Goal: Task Accomplishment & Management: Manage account settings

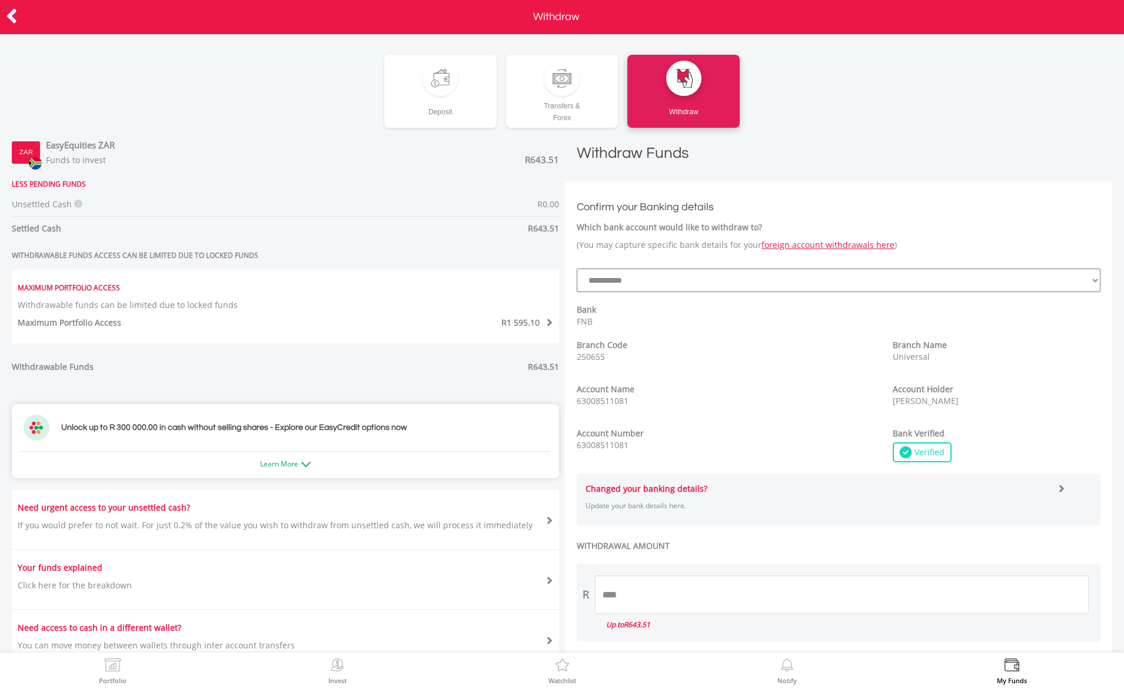
click at [4, 18] on div at bounding box center [56, 17] width 112 height 25
click at [8, 19] on icon at bounding box center [12, 16] width 12 height 23
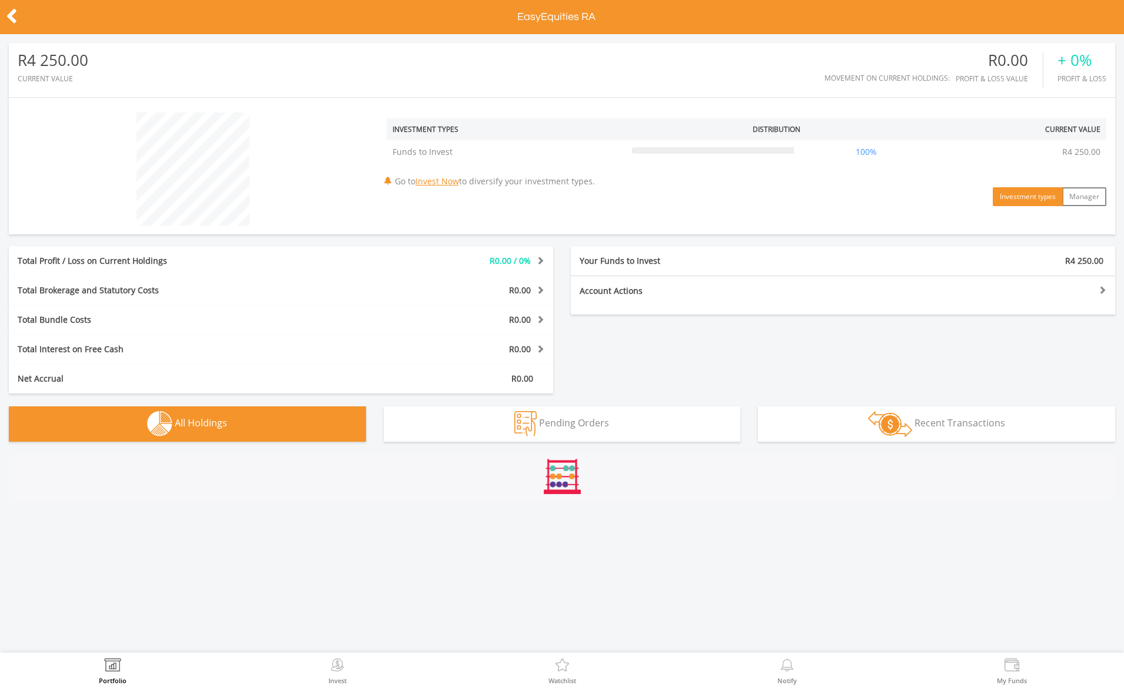
scroll to position [113, 368]
click at [715, 260] on div "Your Funds to Invest" at bounding box center [707, 261] width 272 height 12
click at [719, 300] on div "Account Actions Fund this account Inter-account Transfers & EasyFx" at bounding box center [843, 294] width 544 height 39
click at [1099, 290] on div at bounding box center [979, 289] width 272 height 8
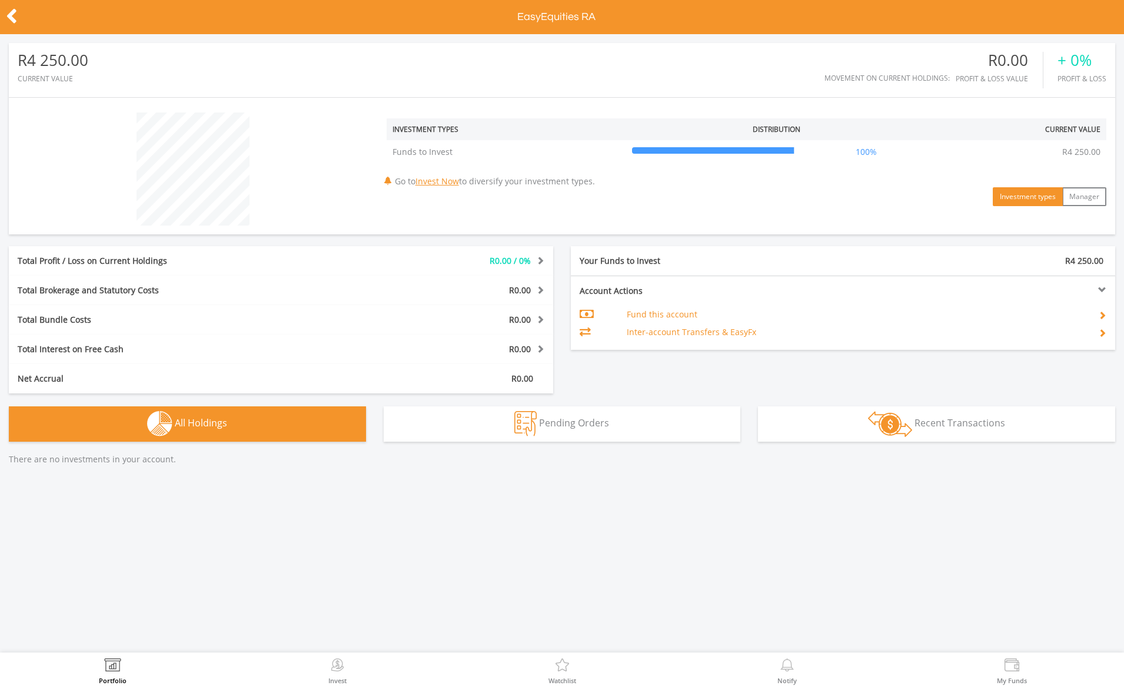
click at [719, 333] on td "Inter-account Transfers & EasyFx" at bounding box center [852, 332] width 451 height 18
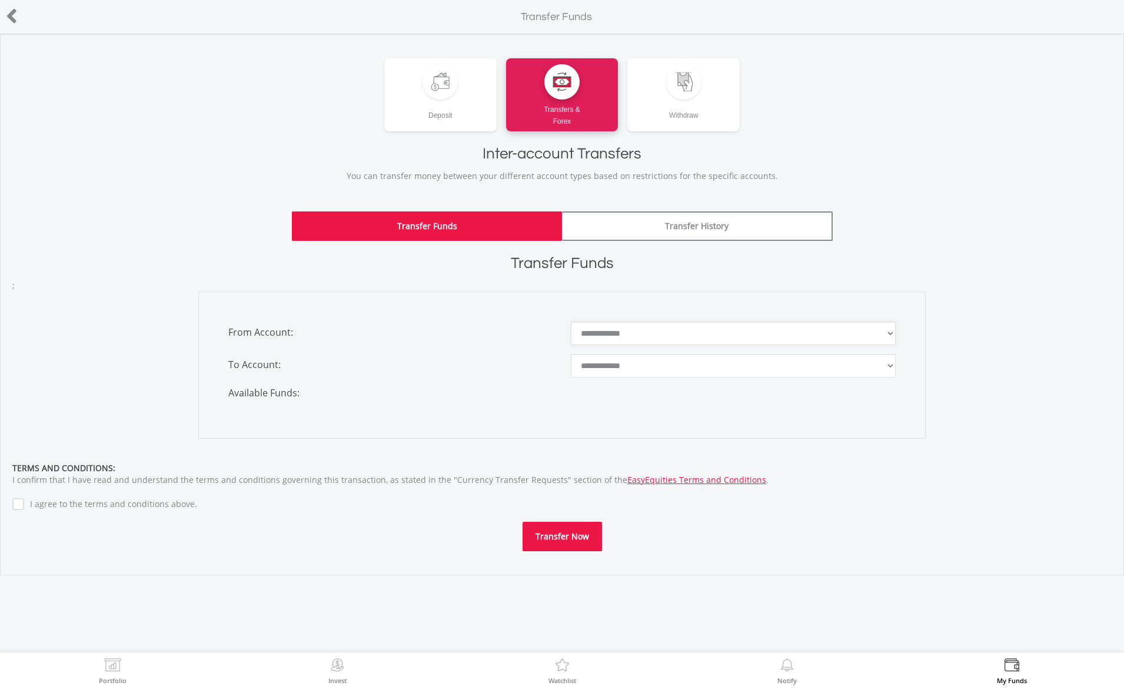
drag, startPoint x: 715, startPoint y: 338, endPoint x: 699, endPoint y: 341, distance: 16.9
click at [699, 341] on select "**********" at bounding box center [733, 333] width 325 height 24
click at [661, 102] on div "Withdraw" at bounding box center [683, 110] width 112 height 22
click at [7, 11] on icon at bounding box center [12, 16] width 12 height 23
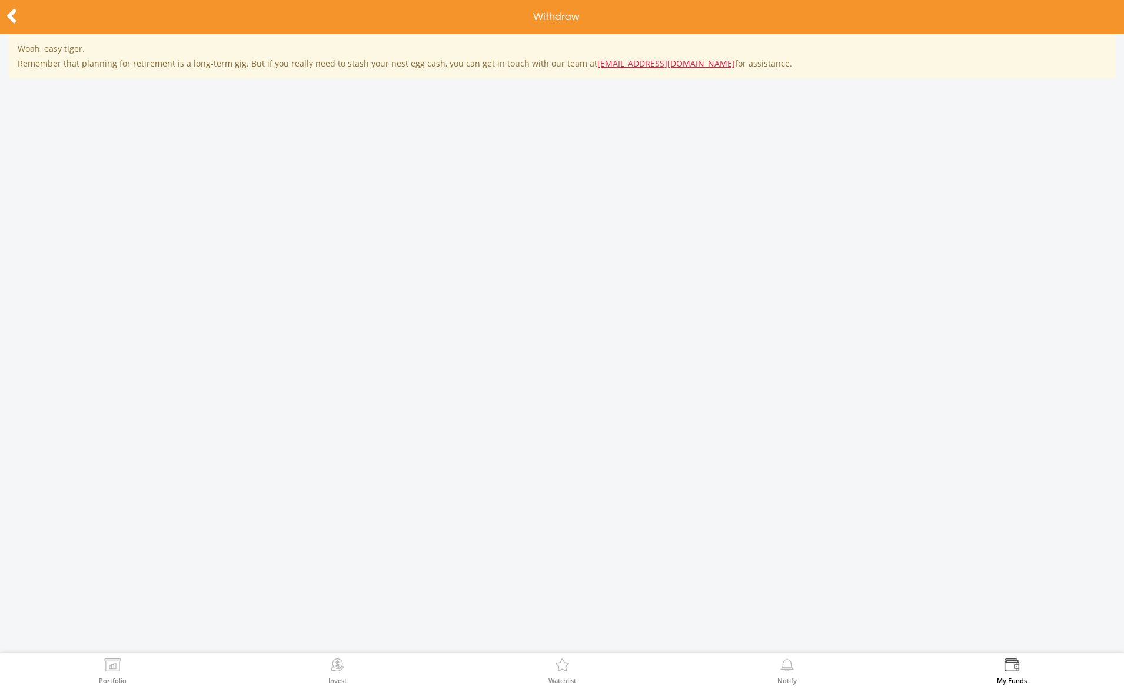
click at [14, 21] on icon at bounding box center [12, 16] width 12 height 23
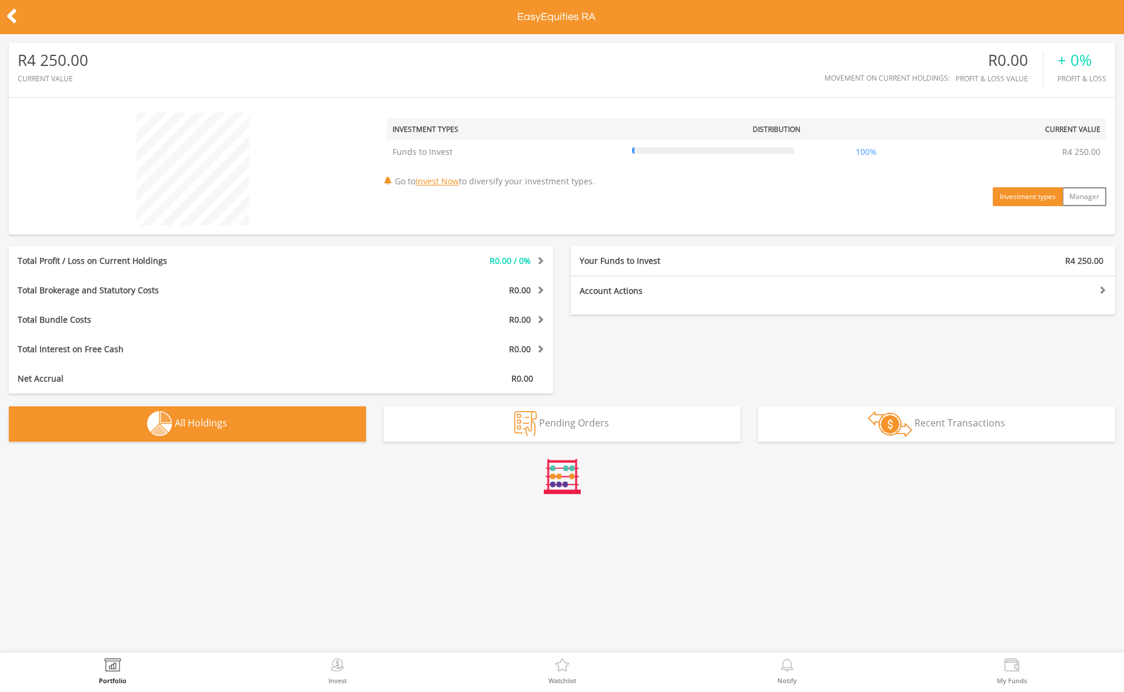
scroll to position [113, 368]
click at [696, 267] on div "Your Funds to Invest R4 250.00" at bounding box center [843, 260] width 544 height 29
click at [1087, 203] on button "Manager" at bounding box center [1084, 196] width 44 height 19
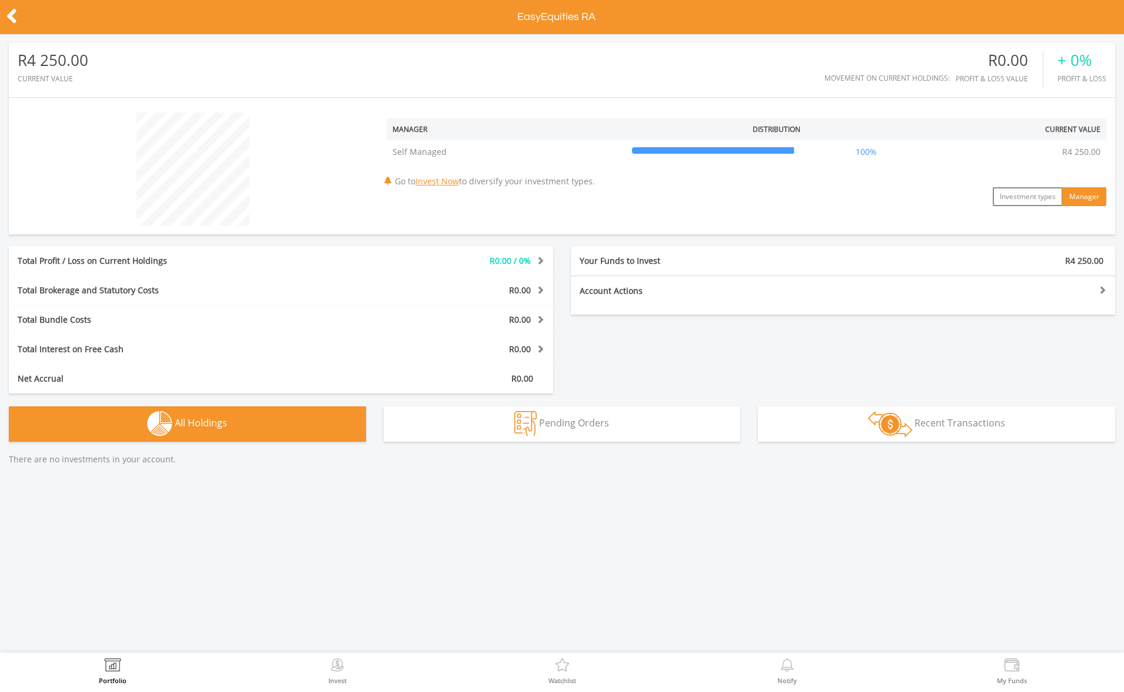
click at [11, 14] on icon at bounding box center [12, 16] width 12 height 23
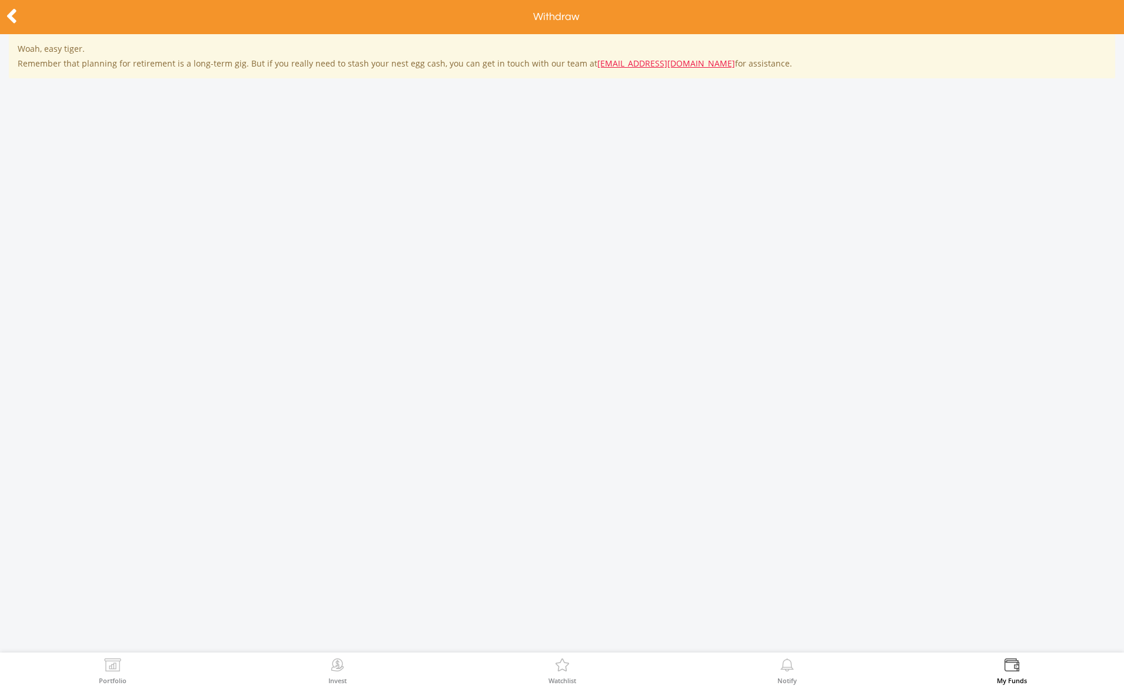
click at [9, 25] on icon at bounding box center [12, 16] width 12 height 23
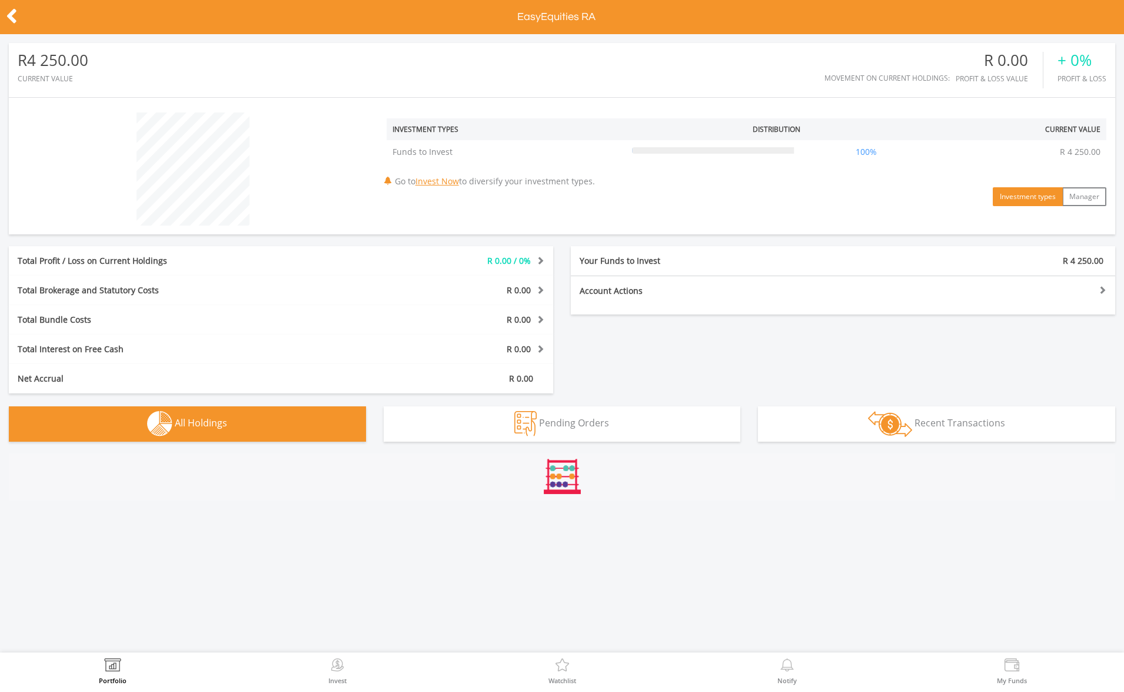
scroll to position [113, 368]
click at [692, 301] on div "Account Actions Fund this account Inter-account Transfers & EasyFx" at bounding box center [843, 294] width 544 height 39
click at [695, 295] on div "Account Actions" at bounding box center [707, 291] width 272 height 12
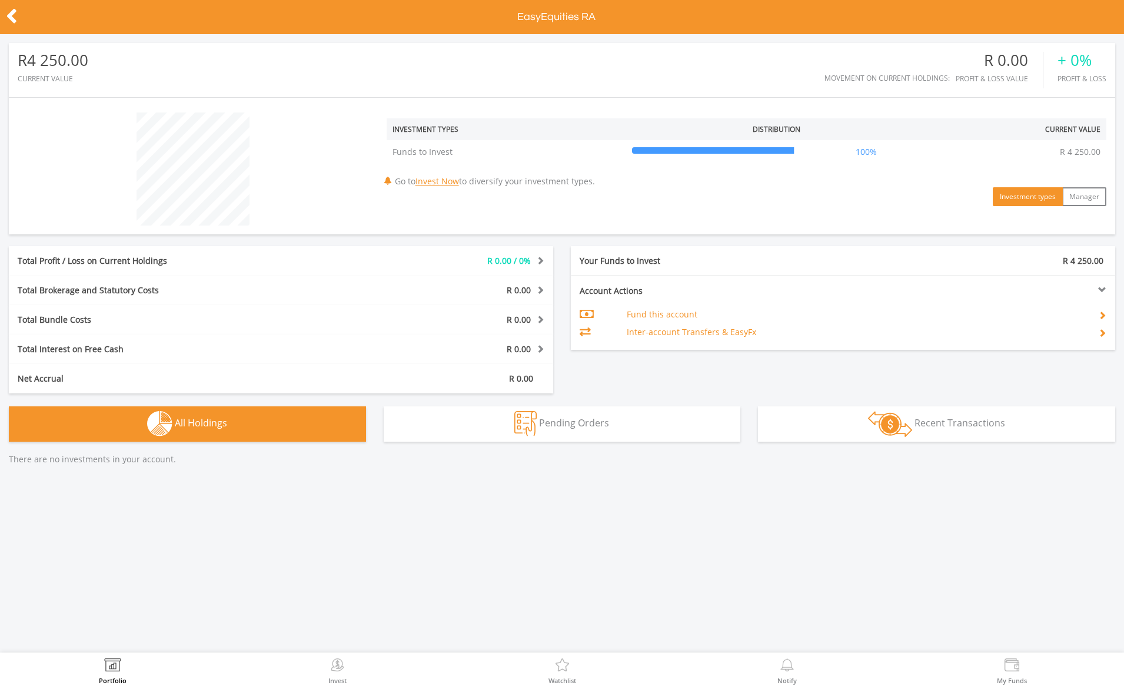
click at [800, 287] on div "Account Actions" at bounding box center [707, 291] width 272 height 12
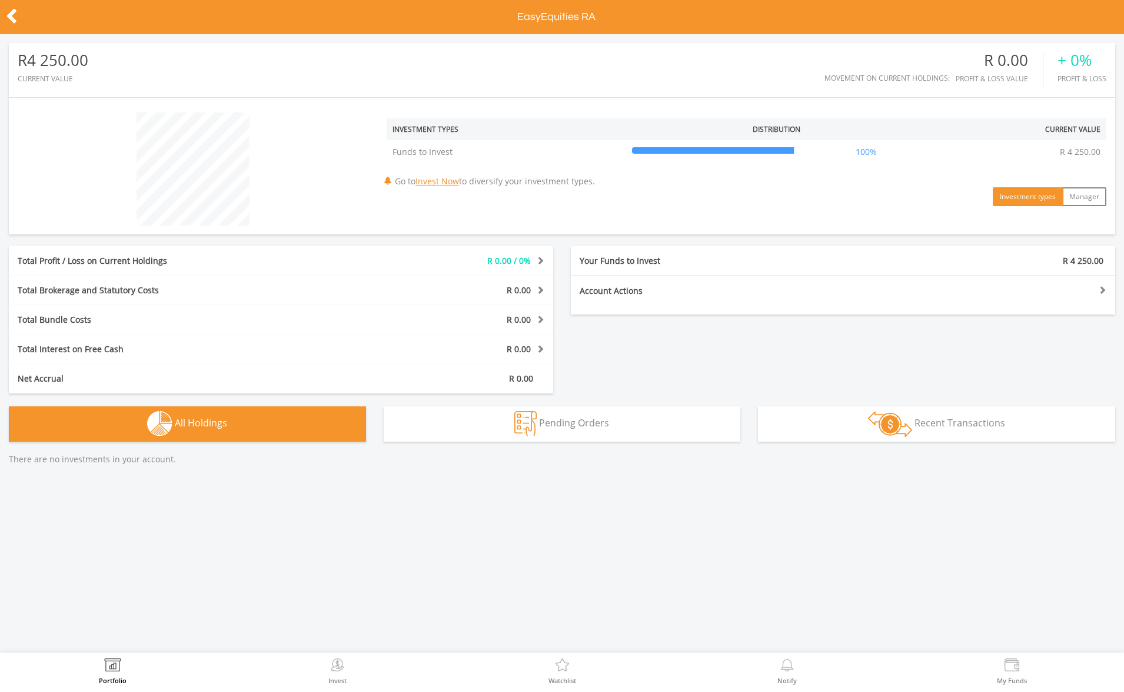
click at [13, 15] on icon at bounding box center [12, 16] width 12 height 23
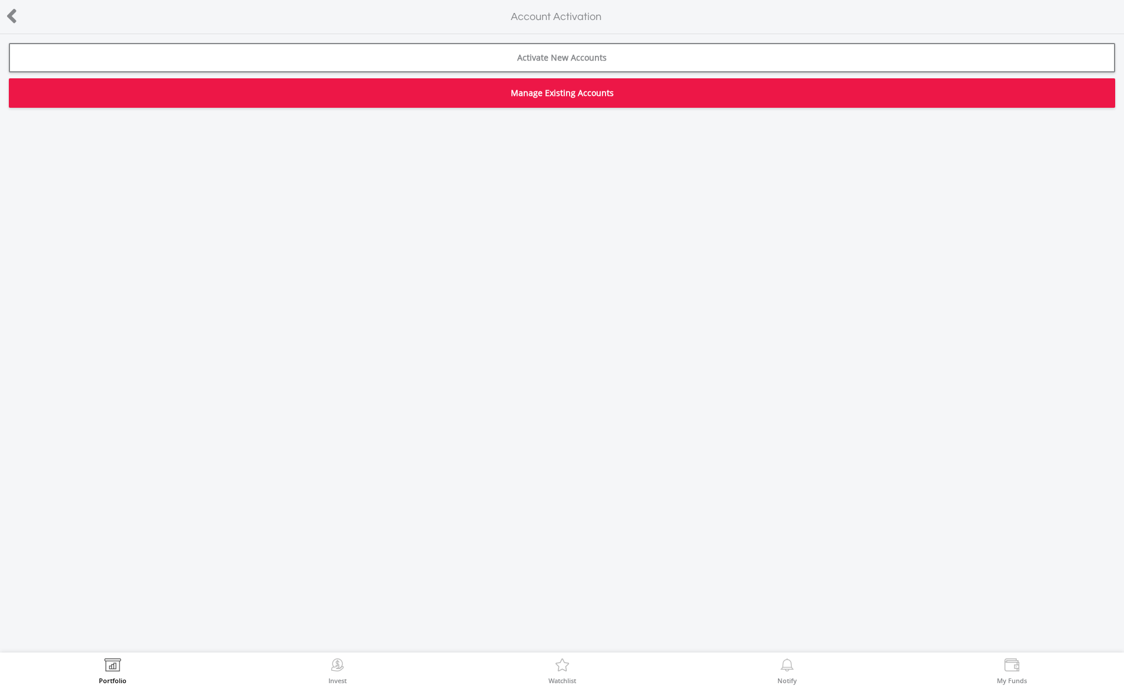
click at [667, 95] on link "Manage Existing Accounts" at bounding box center [562, 92] width 1106 height 29
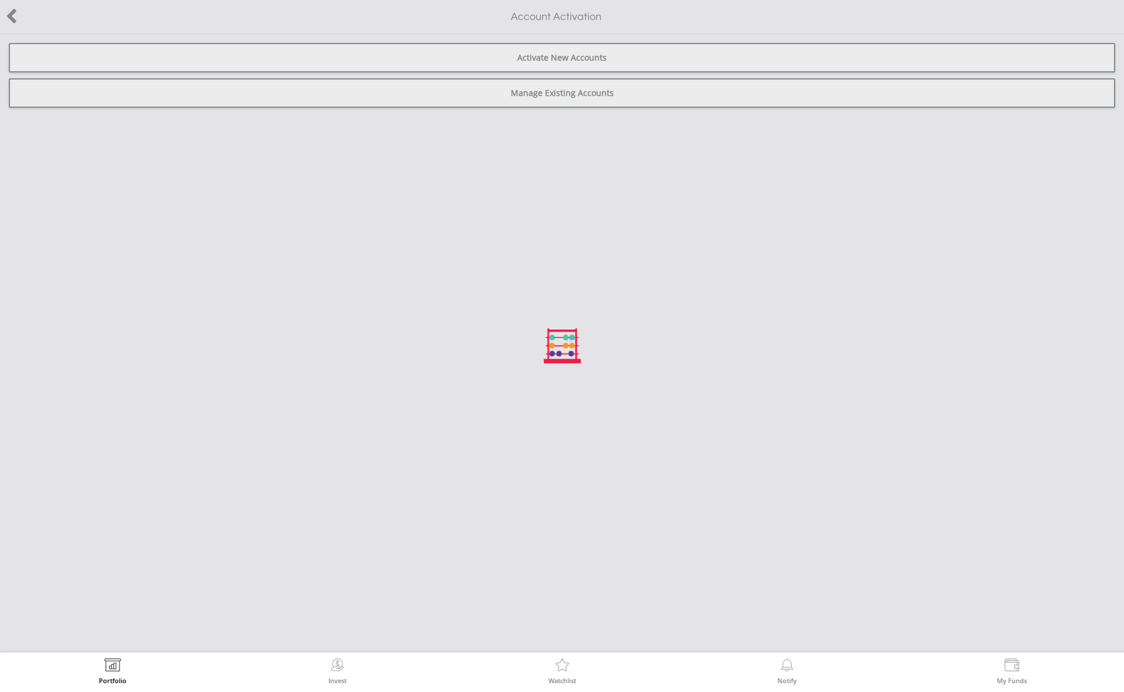
click at [464, 95] on div at bounding box center [562, 346] width 1124 height 692
click at [504, 98] on div at bounding box center [562, 346] width 1124 height 692
click at [557, 92] on div at bounding box center [562, 346] width 1124 height 692
click at [17, 16] on div at bounding box center [562, 346] width 1124 height 692
click at [12, 16] on div at bounding box center [562, 346] width 1124 height 692
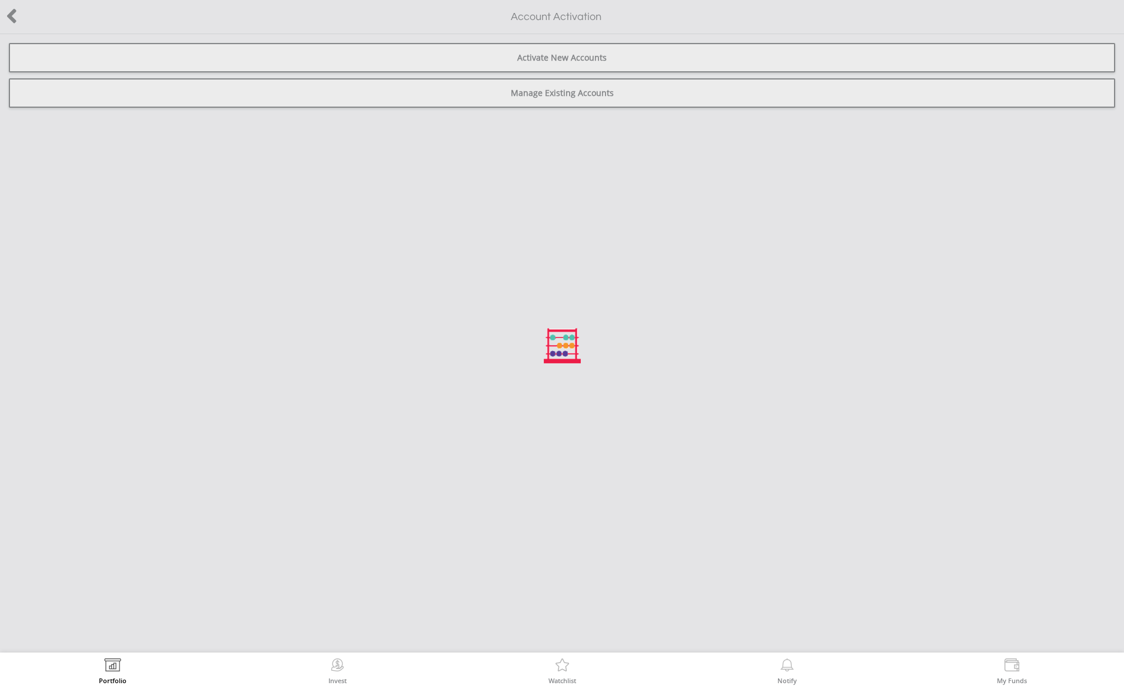
click at [15, 16] on div at bounding box center [562, 346] width 1124 height 692
click at [11, 17] on div at bounding box center [562, 346] width 1124 height 692
click at [9, 13] on div at bounding box center [562, 346] width 1124 height 692
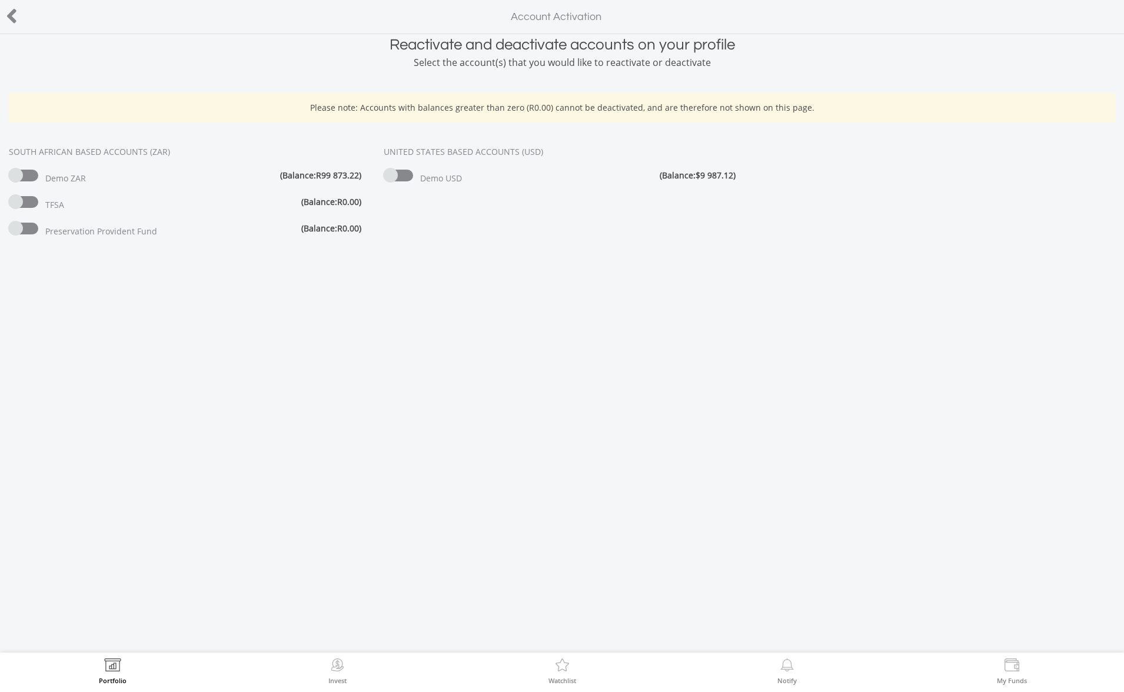
click at [18, 21] on div at bounding box center [56, 17] width 112 height 25
click at [16, 21] on icon at bounding box center [12, 16] width 12 height 23
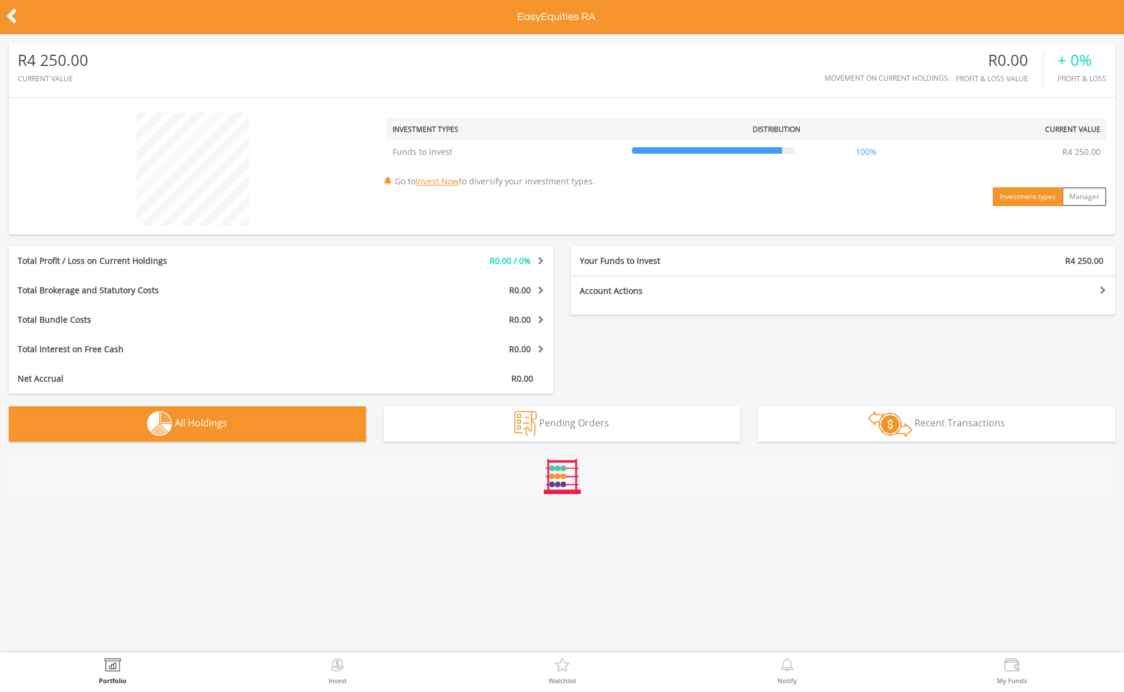
scroll to position [113, 368]
click at [62, 59] on div "R4 250.00" at bounding box center [53, 60] width 71 height 17
click at [190, 320] on div "Total Bundle Costs" at bounding box center [168, 320] width 318 height 12
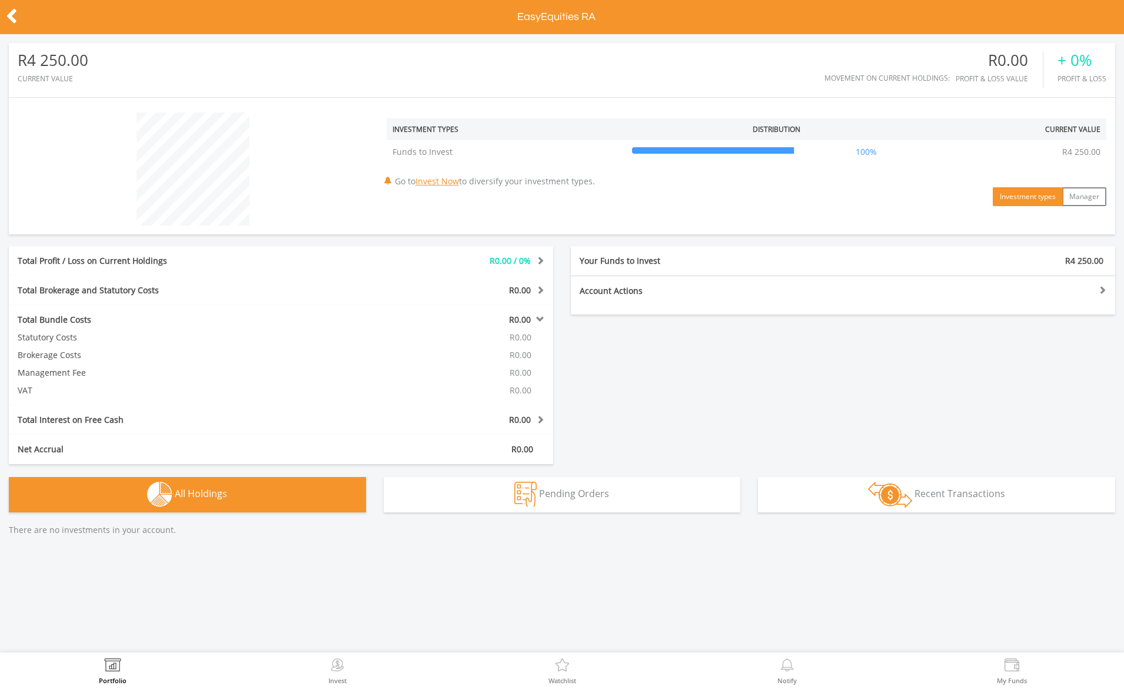
click at [190, 320] on div "Total Bundle Costs" at bounding box center [168, 320] width 318 height 12
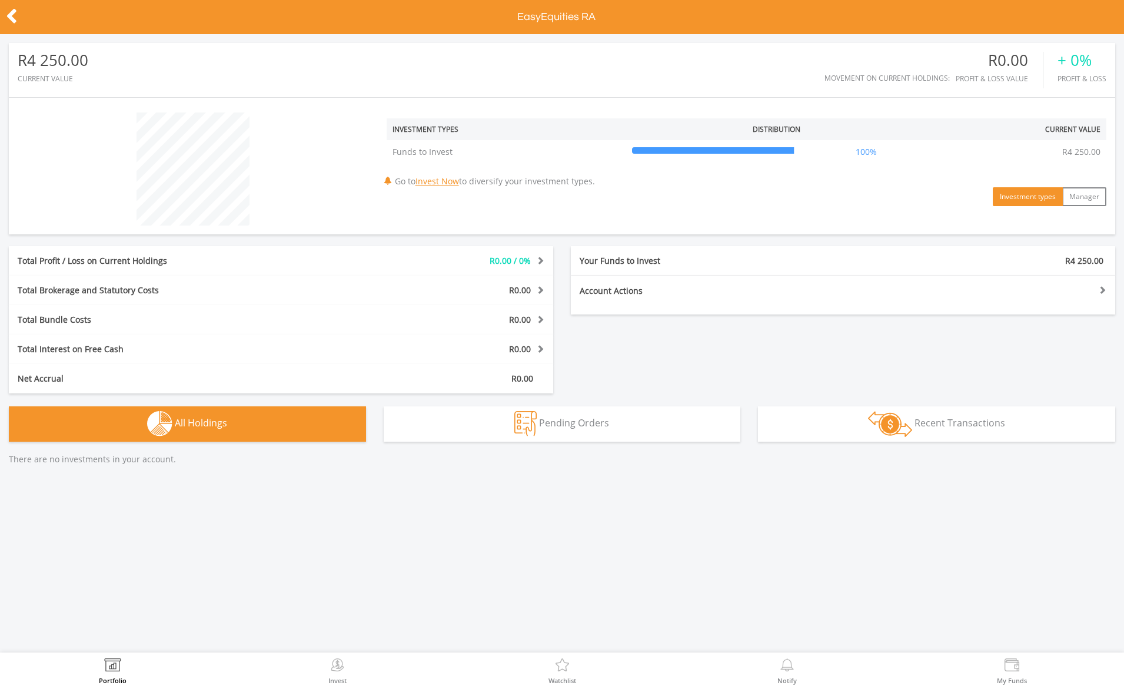
click at [681, 264] on div "Your Funds to Invest" at bounding box center [707, 261] width 272 height 12
click at [14, 18] on icon at bounding box center [12, 16] width 12 height 23
